Goal: Find specific page/section: Find specific page/section

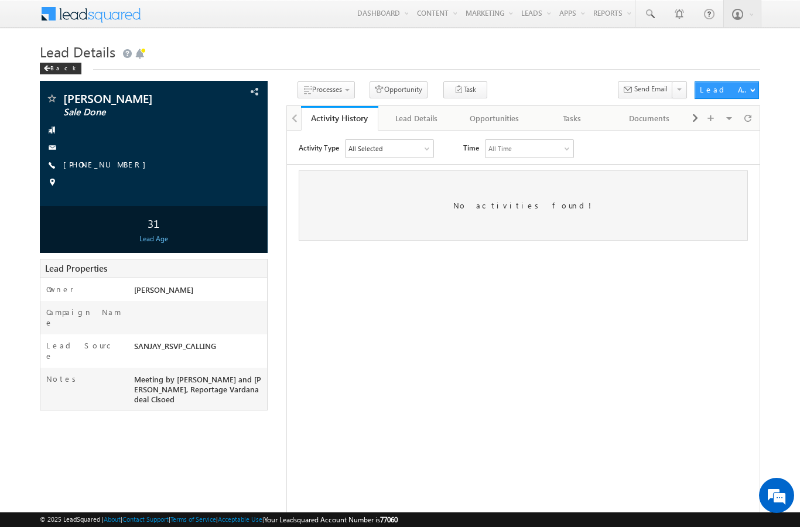
click at [0, 0] on link "Manage Leads" at bounding box center [0, 0] width 0 height 0
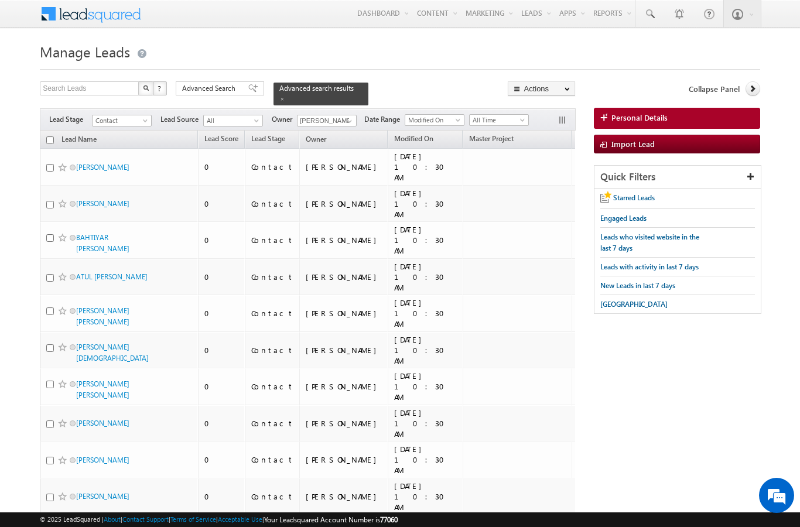
click at [230, 94] on span "Advanced Search" at bounding box center [210, 88] width 57 height 11
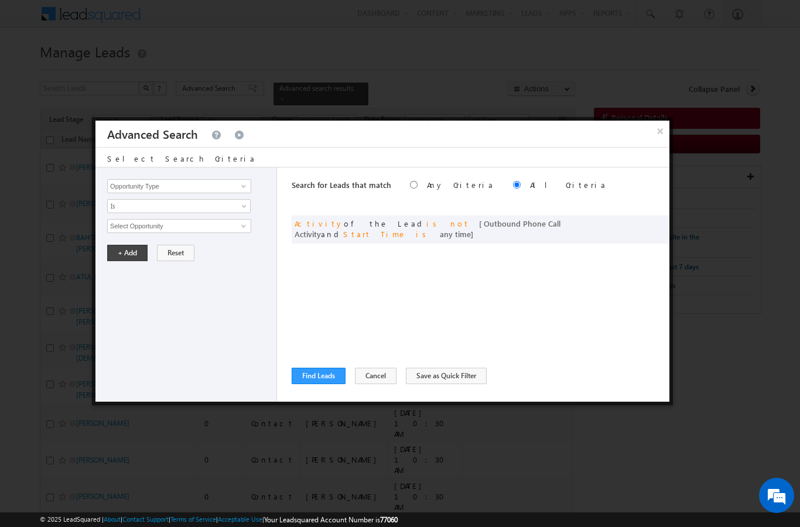
click at [374, 368] on button "Cancel" at bounding box center [376, 376] width 42 height 16
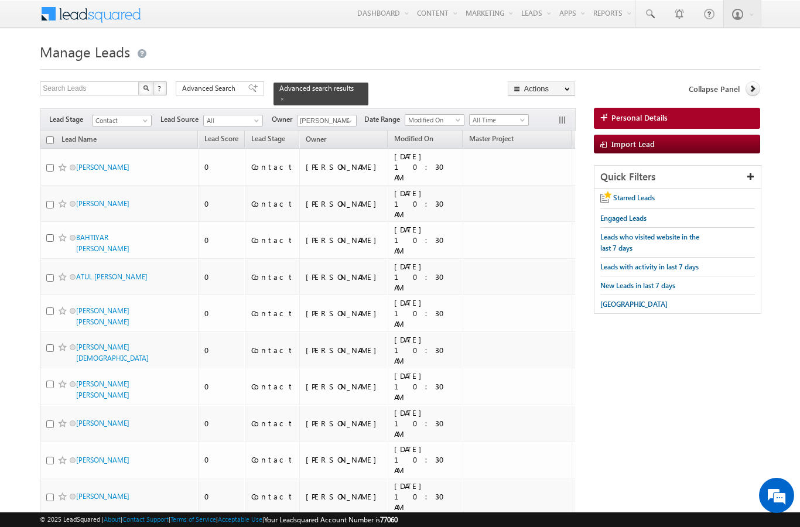
scroll to position [6088, 0]
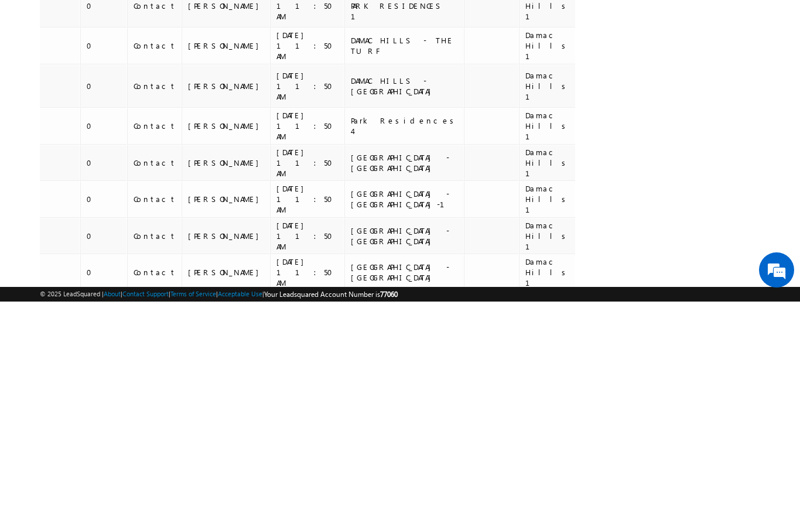
scroll to position [6765, 0]
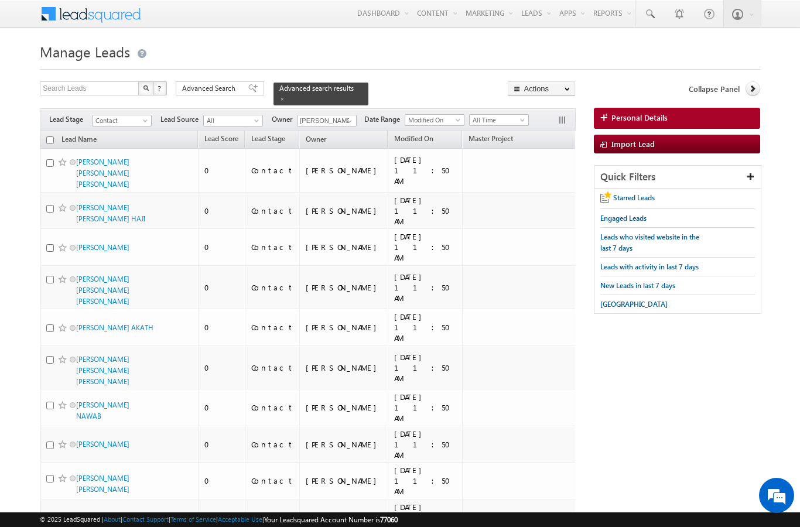
scroll to position [0, 0]
click at [651, 11] on span at bounding box center [649, 14] width 12 height 12
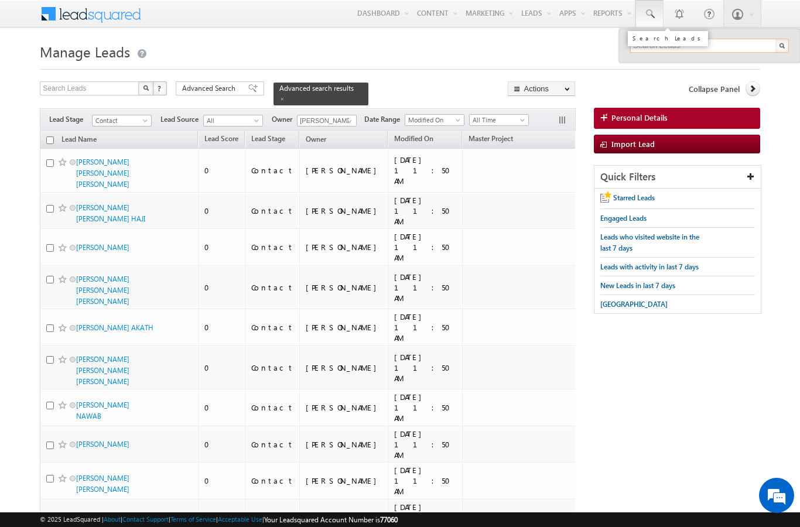
click at [700, 48] on input "text" at bounding box center [709, 46] width 159 height 14
click at [649, 10] on span at bounding box center [649, 14] width 12 height 12
click at [654, 12] on span at bounding box center [649, 14] width 12 height 12
click at [697, 46] on input "text" at bounding box center [709, 46] width 159 height 14
type input "581292915"
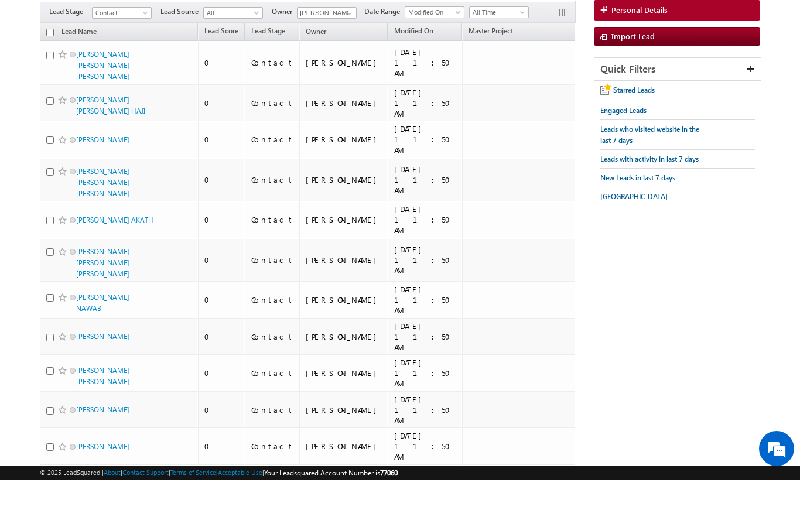
scroll to position [108, 0]
